Goal: Navigation & Orientation: Find specific page/section

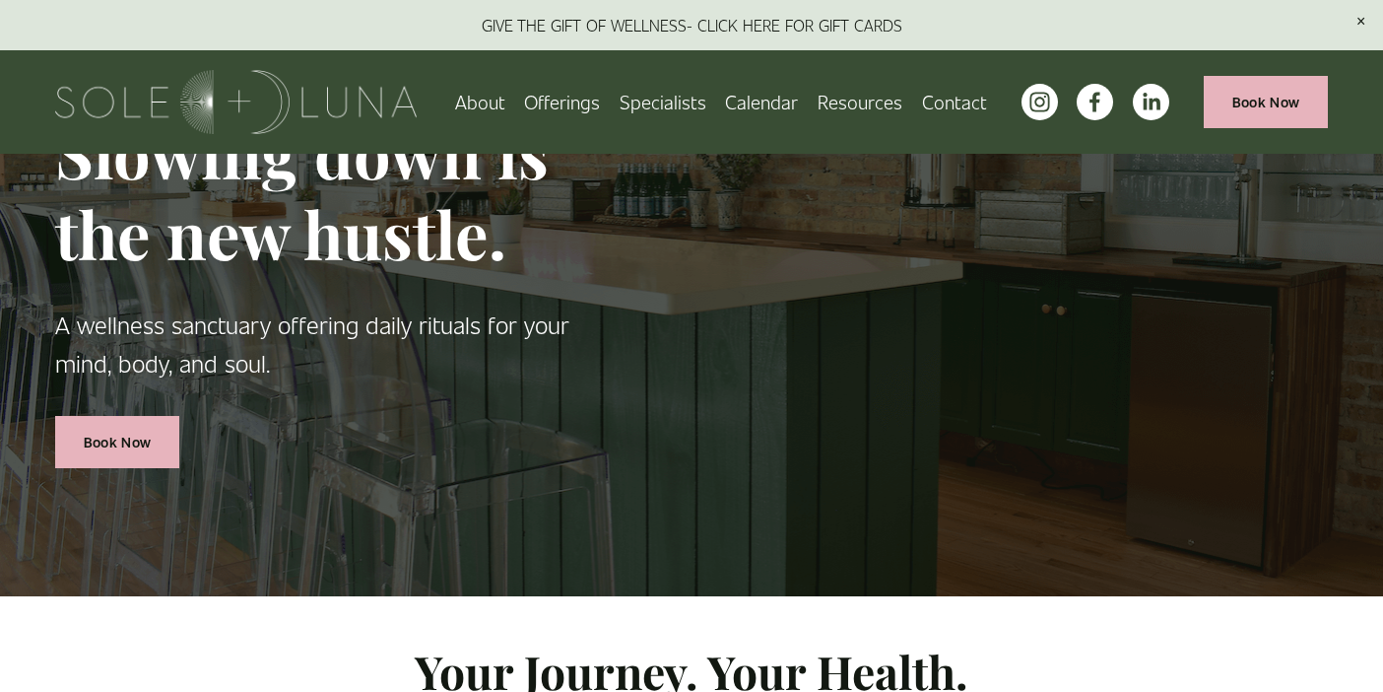
scroll to position [60, 0]
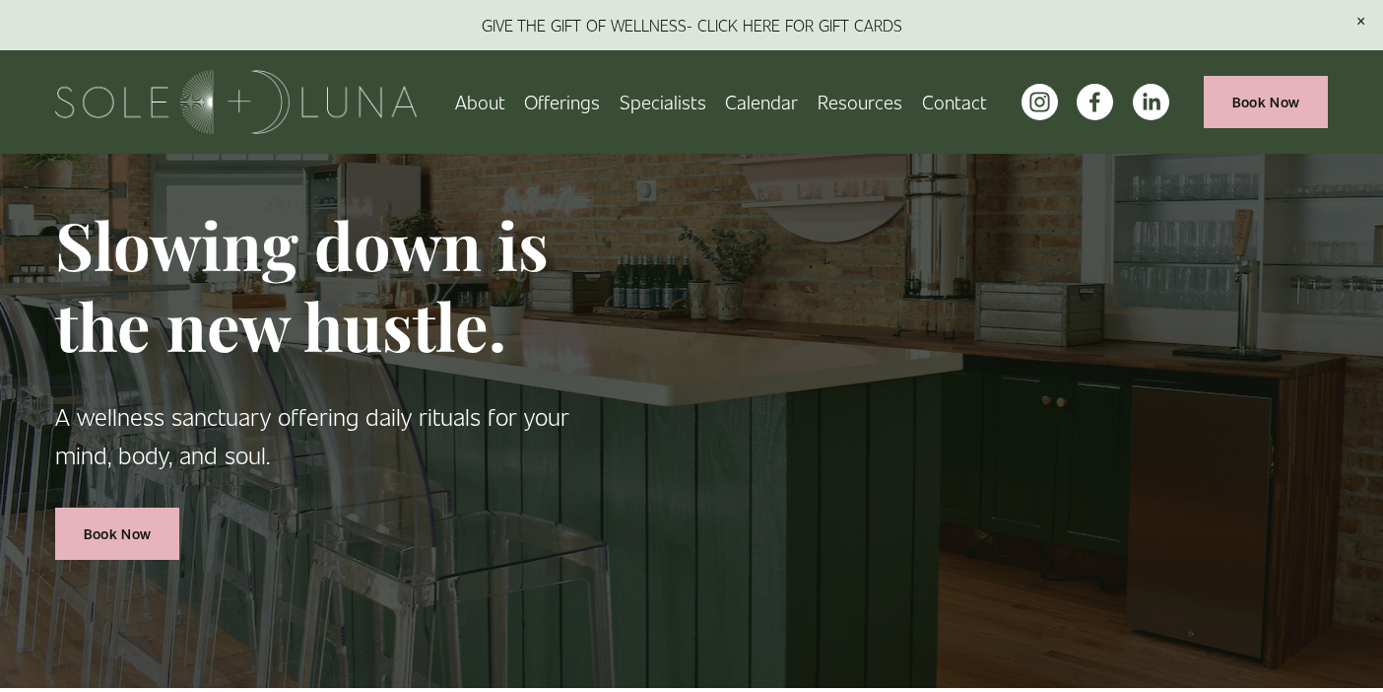
click at [0, 0] on span "Meditations" at bounding box center [0, 0] width 0 height 0
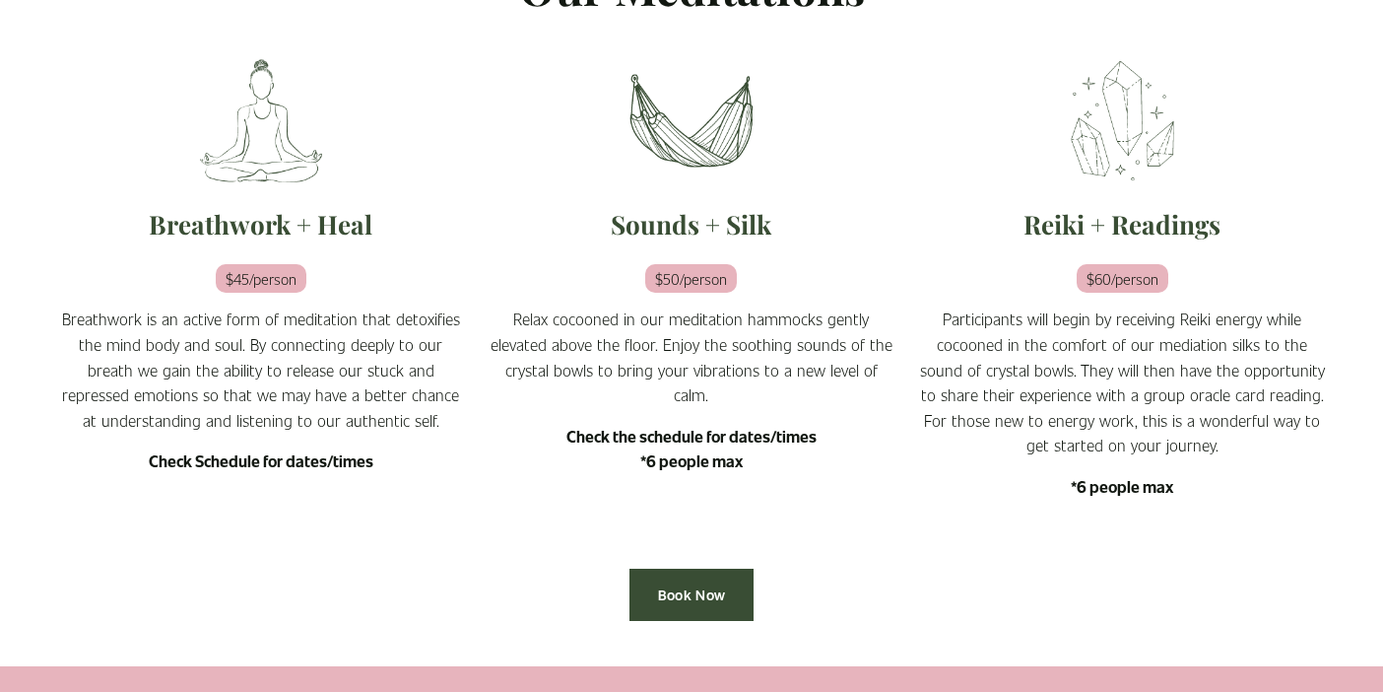
scroll to position [621, 0]
click at [221, 453] on strong "Check Schedule for dates/times" at bounding box center [261, 459] width 225 height 21
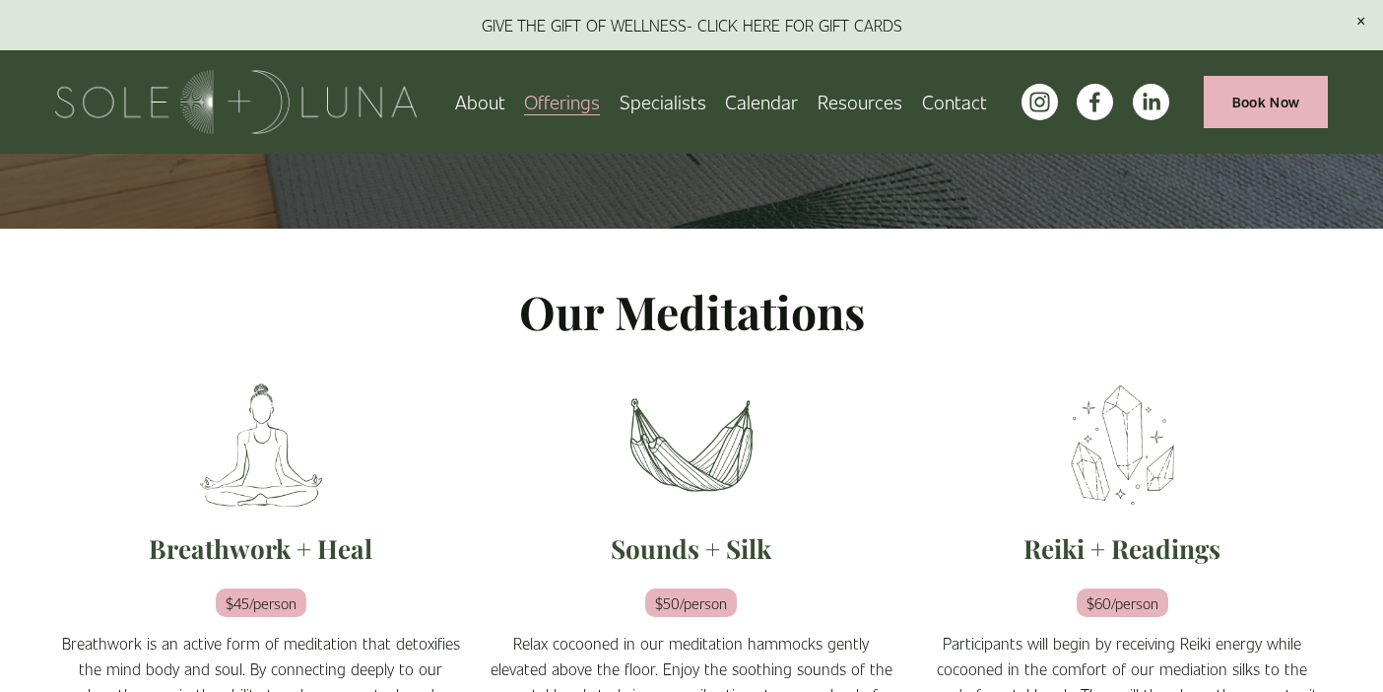
scroll to position [137, 0]
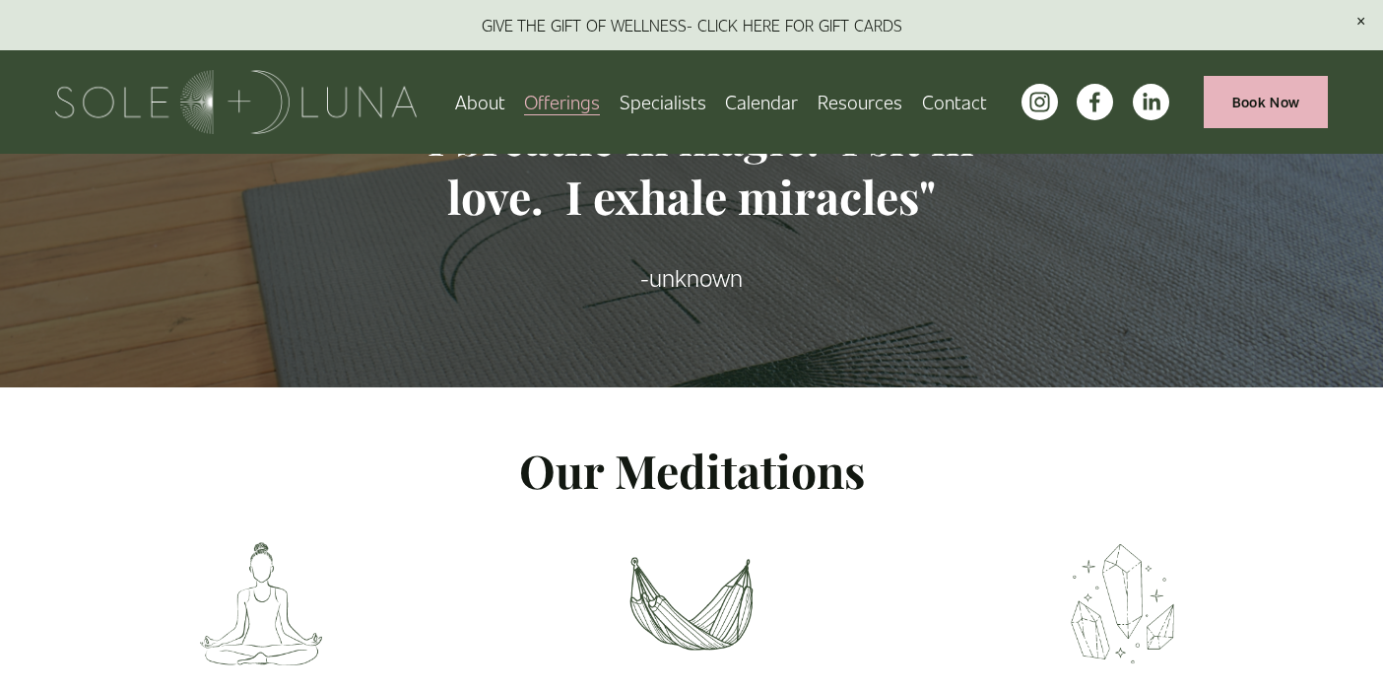
click at [743, 108] on link "Calendar" at bounding box center [761, 102] width 73 height 34
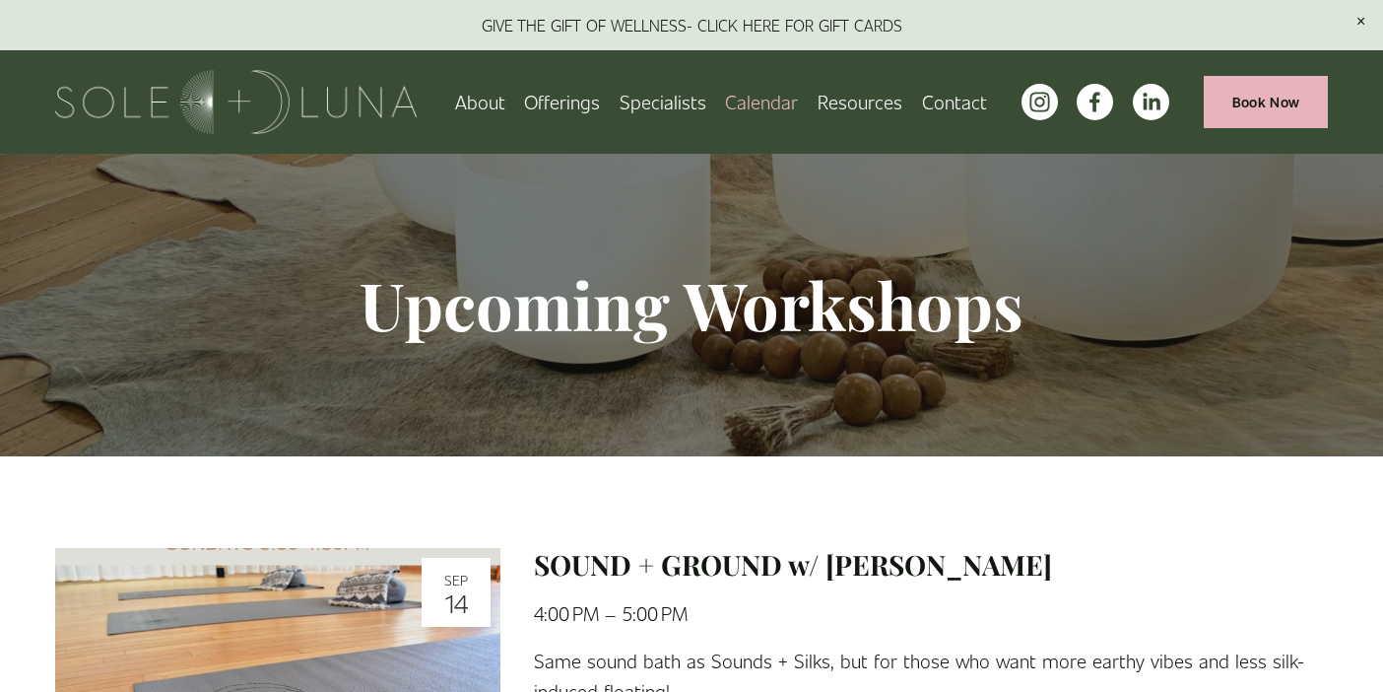
click at [0, 0] on span "Wellness Experiences" at bounding box center [0, 0] width 0 height 0
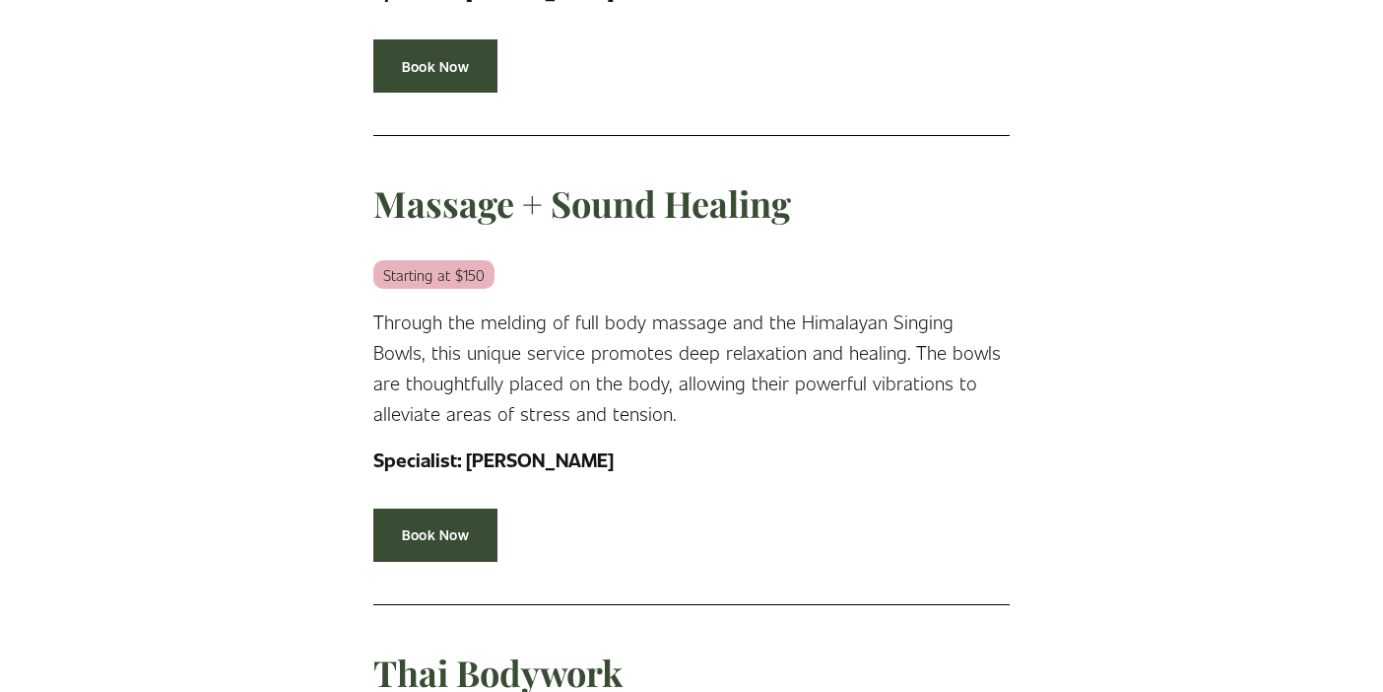
scroll to position [2634, 0]
